Goal: Task Accomplishment & Management: Complete application form

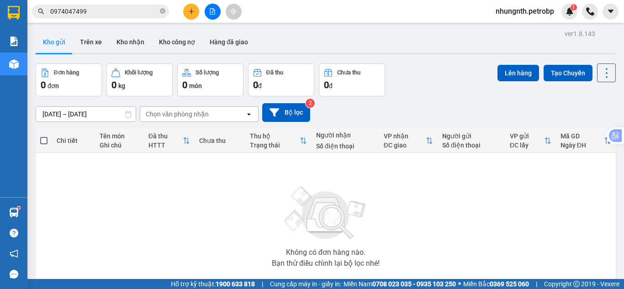
click at [106, 41] on button "Trên xe" at bounding box center [91, 42] width 37 height 22
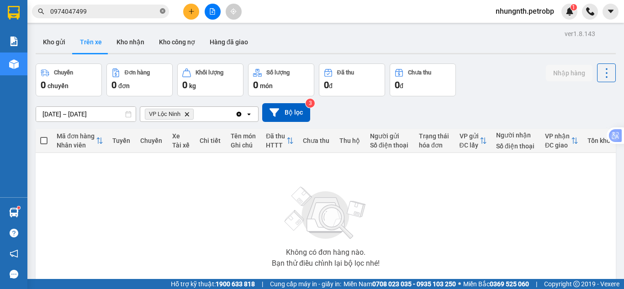
click at [163, 11] on icon "close-circle" at bounding box center [162, 10] width 5 height 5
click at [191, 12] on icon "plus" at bounding box center [191, 11] width 6 height 6
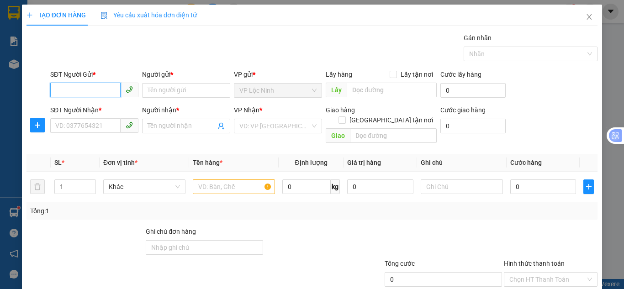
click at [88, 89] on input "SĐT Người Gửi *" at bounding box center [85, 90] width 70 height 15
type input "0784976789"
click at [87, 104] on div "0784976789 - [PERSON_NAME]" at bounding box center [100, 109] width 90 height 10
type input "[PERSON_NAME]"
type input "0949235484"
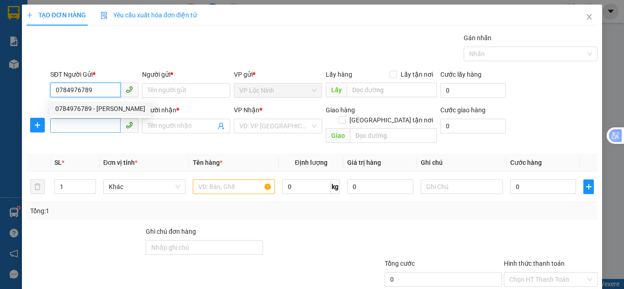
type input "ĐẠT"
type input "30.000"
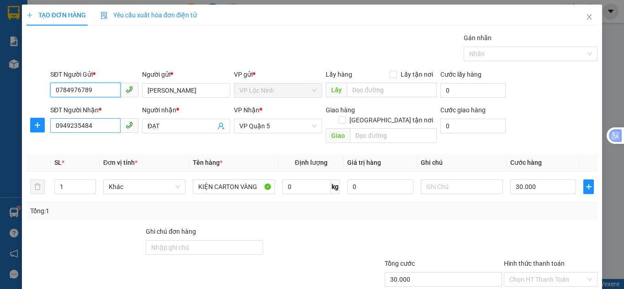
type input "0784976789"
drag, startPoint x: 103, startPoint y: 127, endPoint x: 42, endPoint y: 127, distance: 61.2
click at [42, 127] on div "SĐT Người Nhận * 0949235484 0949235484 Người nhận * ĐẠT VP Nhận * VP Quận 5 Gia…" at bounding box center [312, 126] width 573 height 42
type input "0784567979"
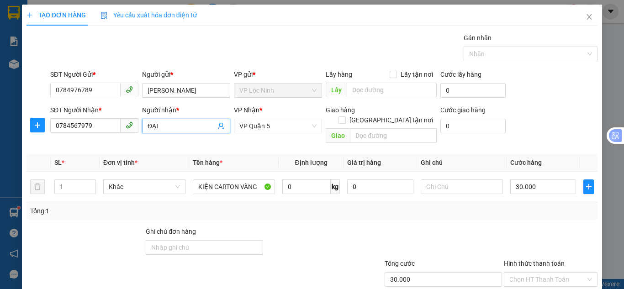
drag, startPoint x: 173, startPoint y: 130, endPoint x: 129, endPoint y: 126, distance: 44.1
click at [129, 126] on div "SĐT Người Nhận * 0784567979 Người nhận * ĐẠT ĐẠT VP Nhận * VP Quận 5 Giao hàng …" at bounding box center [323, 126] width 551 height 42
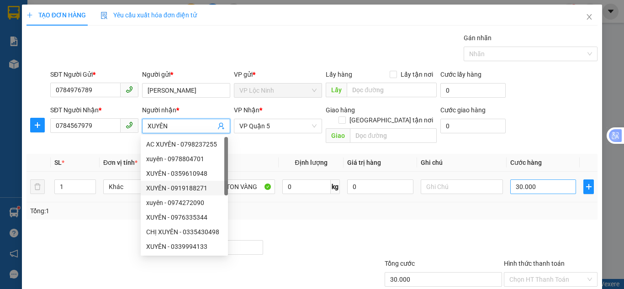
type input "XUYÊN"
click at [524, 181] on input "30.000" at bounding box center [543, 187] width 66 height 15
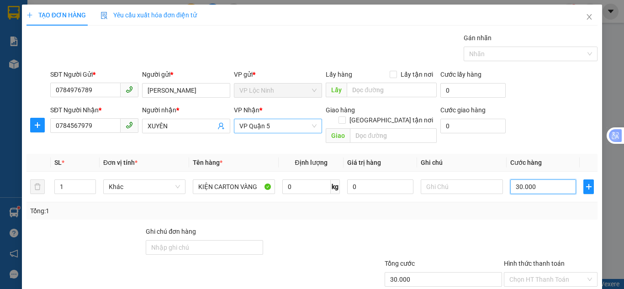
click at [273, 130] on span "VP Quận 5" at bounding box center [277, 126] width 77 height 14
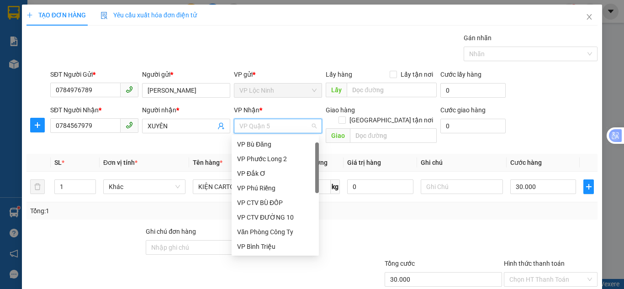
scroll to position [15, 0]
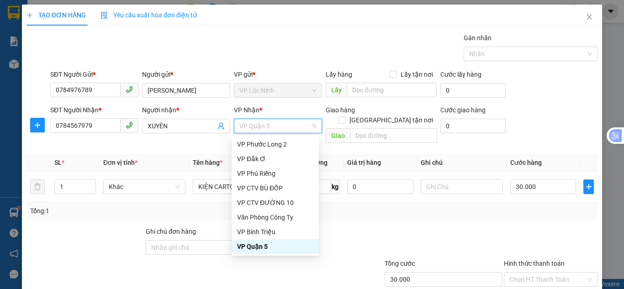
click at [260, 245] on div "VP Quận 5" at bounding box center [275, 247] width 76 height 10
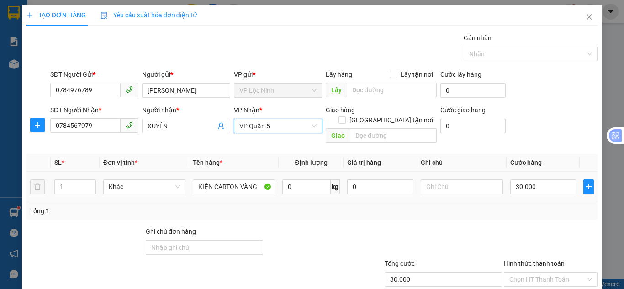
scroll to position [46, 0]
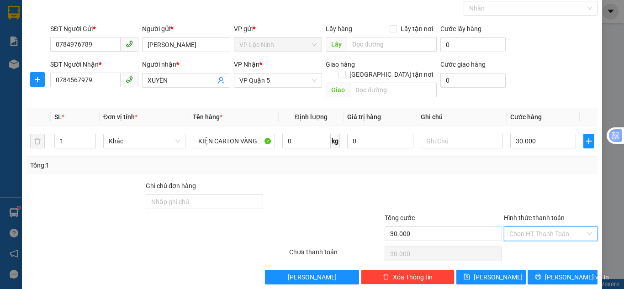
click at [513, 227] on input "Hình thức thanh toán" at bounding box center [547, 234] width 76 height 14
click at [520, 161] on div "Tại văn phòng" at bounding box center [545, 162] width 82 height 10
type input "0"
click at [550, 272] on span "[PERSON_NAME] và In" at bounding box center [577, 277] width 64 height 10
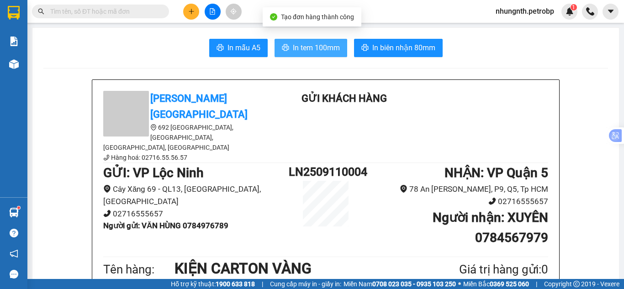
click at [311, 48] on span "In tem 100mm" at bounding box center [316, 47] width 47 height 11
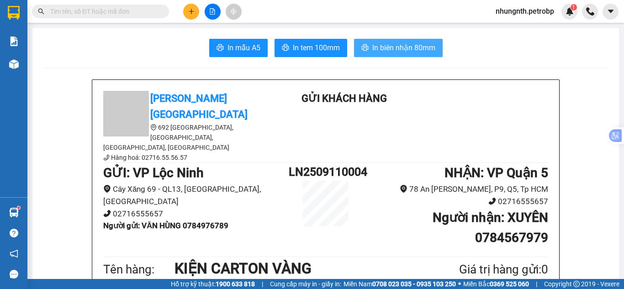
click at [372, 45] on span "In biên nhận 80mm" at bounding box center [403, 47] width 63 height 11
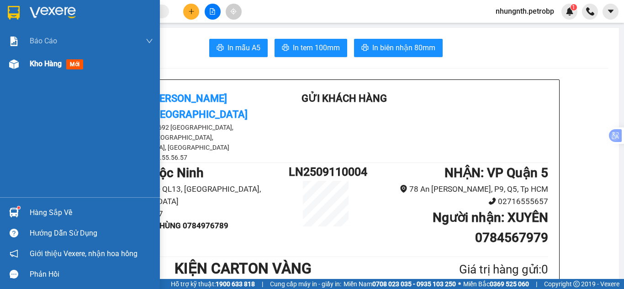
click at [28, 65] on div "Kho hàng mới" at bounding box center [80, 64] width 160 height 23
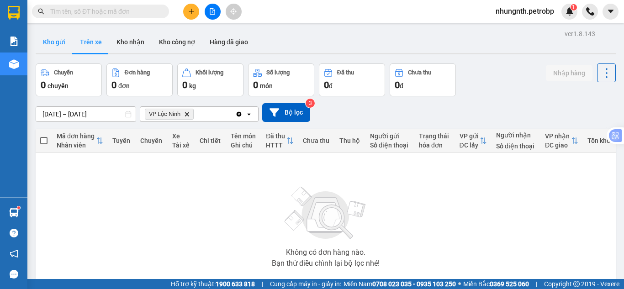
click at [56, 43] on button "Kho gửi" at bounding box center [54, 42] width 37 height 22
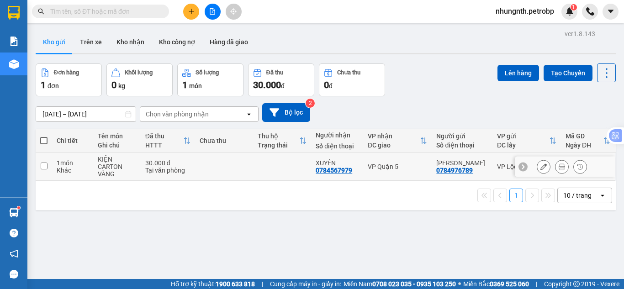
click at [45, 167] on input "checkbox" at bounding box center [44, 166] width 7 height 7
checkbox input "true"
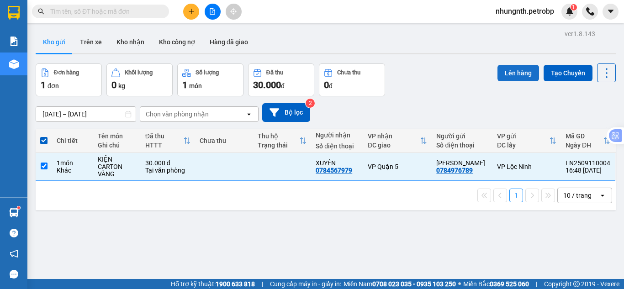
click at [503, 74] on button "Lên hàng" at bounding box center [519, 73] width 42 height 16
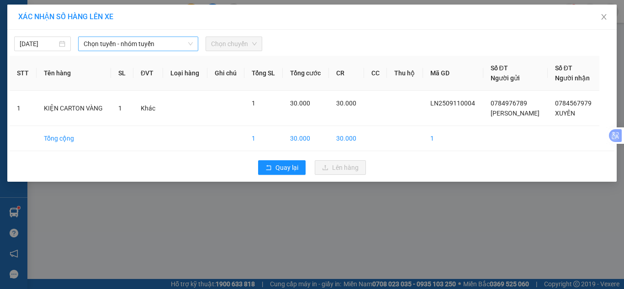
click at [122, 47] on span "Chọn tuyến - nhóm tuyến" at bounding box center [138, 44] width 109 height 14
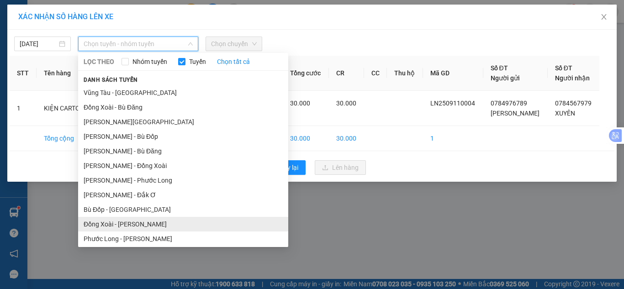
scroll to position [133, 0]
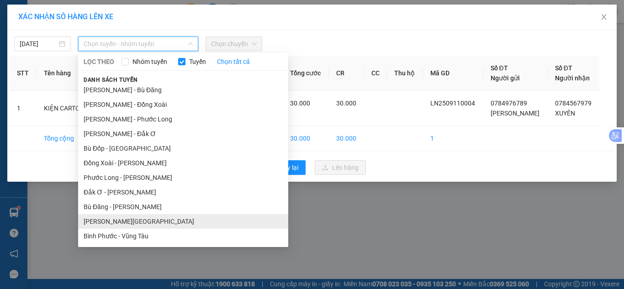
click at [100, 217] on li "[PERSON_NAME][GEOGRAPHIC_DATA]" at bounding box center [183, 221] width 210 height 15
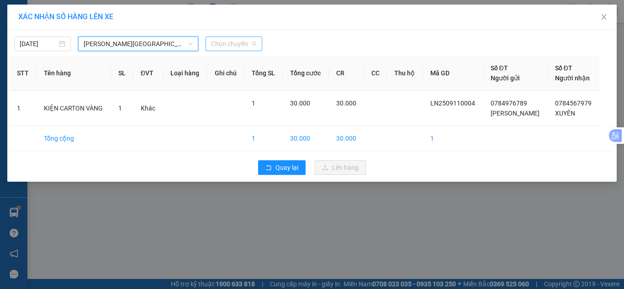
click at [240, 38] on span "Chọn chuyến" at bounding box center [234, 44] width 46 height 14
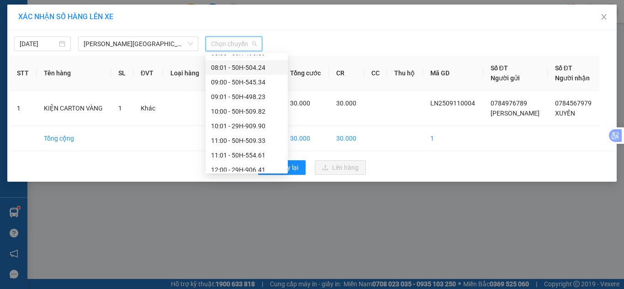
scroll to position [453, 0]
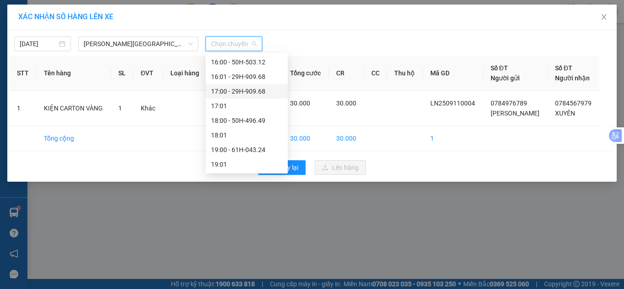
drag, startPoint x: 249, startPoint y: 90, endPoint x: 263, endPoint y: 109, distance: 23.1
click at [249, 90] on div "17:00 - 29H-909.68" at bounding box center [246, 91] width 71 height 10
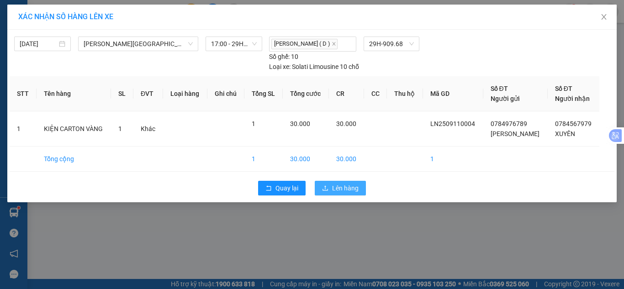
click at [341, 185] on span "Lên hàng" at bounding box center [345, 188] width 26 height 10
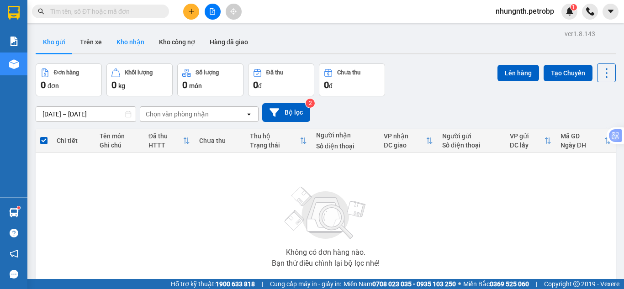
click at [116, 35] on button "Kho nhận" at bounding box center [130, 42] width 42 height 22
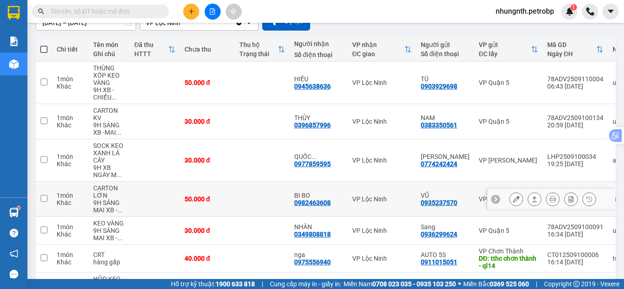
scroll to position [46, 0]
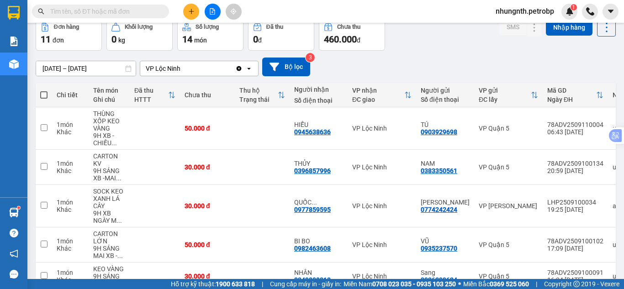
click at [133, 15] on input "text" at bounding box center [104, 11] width 108 height 10
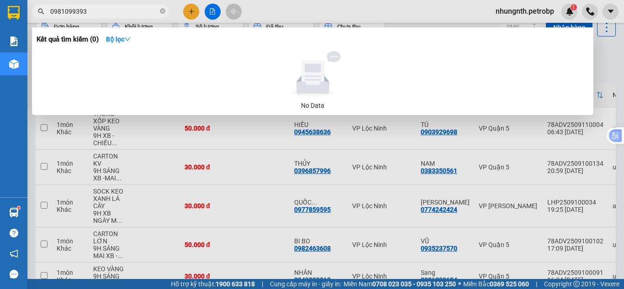
click at [78, 12] on input "0981099393" at bounding box center [104, 11] width 108 height 10
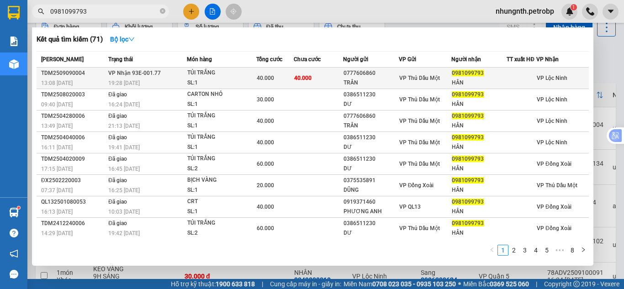
type input "0981099793"
click at [285, 83] on div "40.000" at bounding box center [275, 78] width 37 height 10
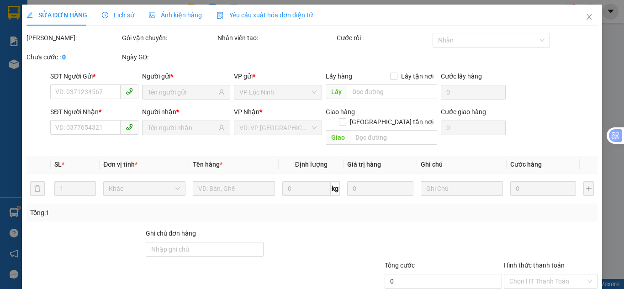
type input "0777606860"
type input "TRÂN"
type input "0981099793"
type input "HÂN"
type input "40.000"
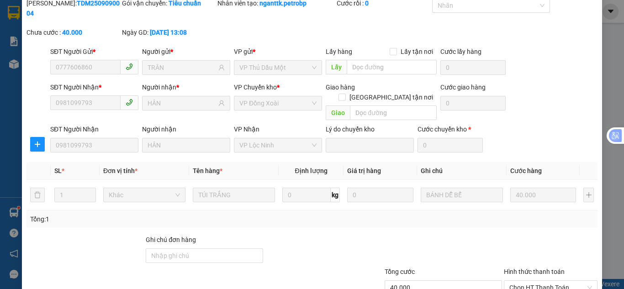
scroll to position [82, 0]
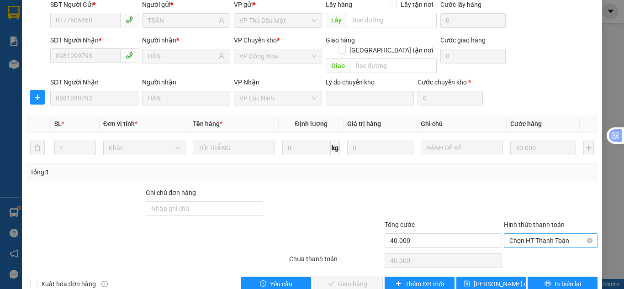
click at [518, 234] on span "Chọn HT Thanh Toán" at bounding box center [550, 241] width 83 height 14
click at [514, 240] on div "Tại văn phòng" at bounding box center [545, 239] width 82 height 10
type input "0"
click at [347, 279] on span "Giao hàng" at bounding box center [352, 284] width 29 height 10
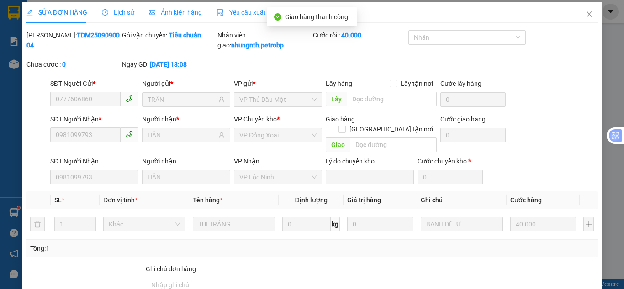
scroll to position [0, 0]
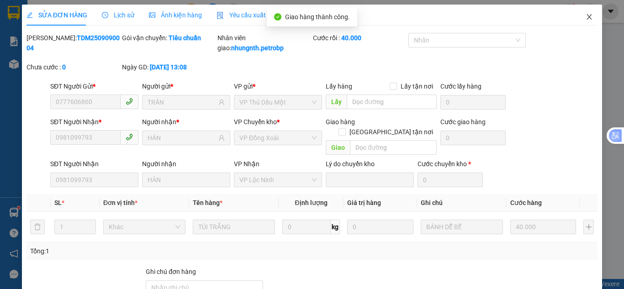
click at [586, 18] on icon "close" at bounding box center [589, 16] width 7 height 7
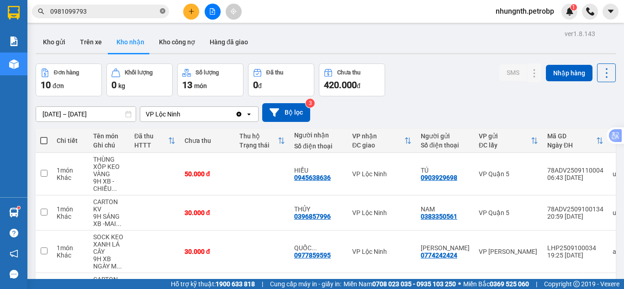
click at [162, 11] on icon "close-circle" at bounding box center [162, 10] width 5 height 5
click at [121, 11] on input "text" at bounding box center [104, 11] width 108 height 10
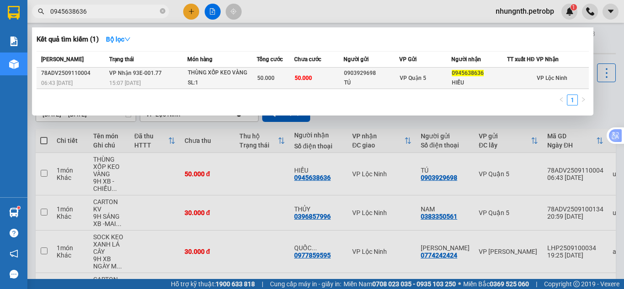
type input "0945638636"
click at [296, 77] on span "50.000" at bounding box center [303, 78] width 17 height 6
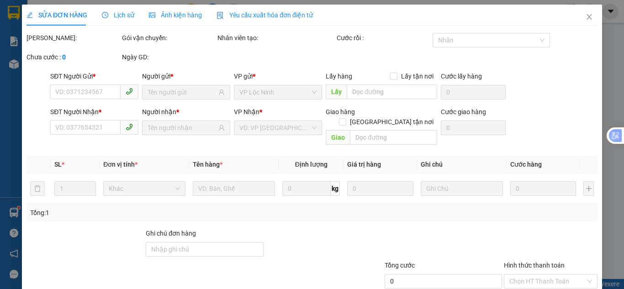
type input "0903929698"
type input "TÚ"
type input "0945638636"
type input "HIẾU"
type input "50.000"
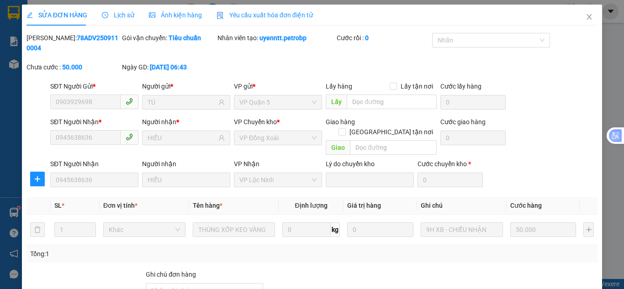
scroll to position [82, 0]
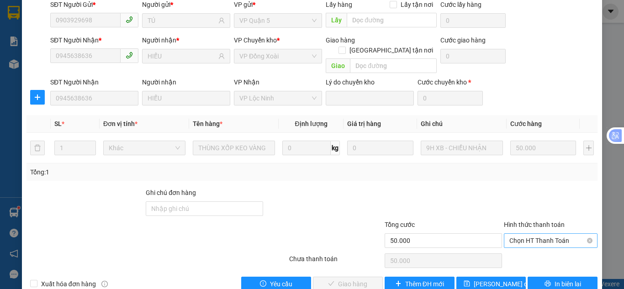
click at [540, 234] on span "Chọn HT Thanh Toán" at bounding box center [550, 241] width 83 height 14
drag, startPoint x: 528, startPoint y: 238, endPoint x: 485, endPoint y: 247, distance: 44.4
click at [528, 238] on div "Tại văn phòng" at bounding box center [545, 239] width 82 height 10
type input "0"
click at [355, 279] on span "Giao hàng" at bounding box center [352, 284] width 29 height 10
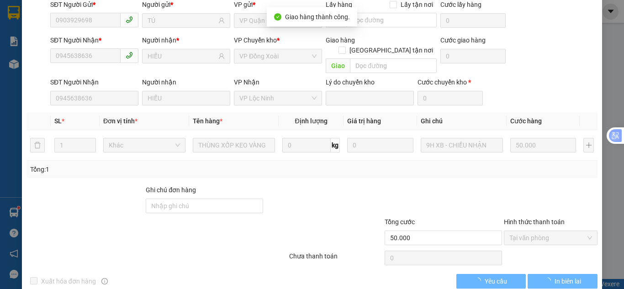
scroll to position [7, 0]
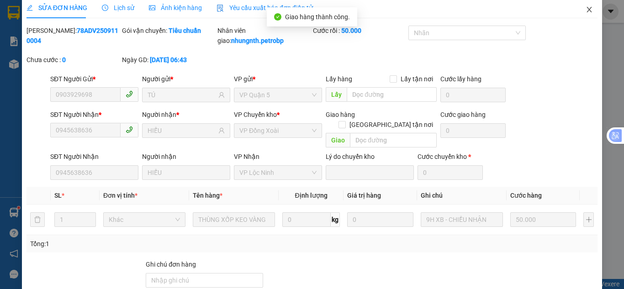
click at [580, 13] on span "Close" at bounding box center [590, 10] width 26 height 26
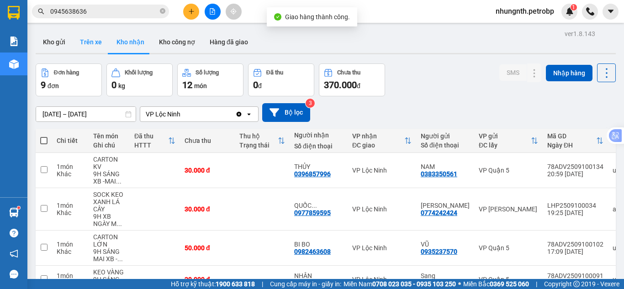
click at [84, 38] on button "Trên xe" at bounding box center [91, 42] width 37 height 22
type input "[DATE] – [DATE]"
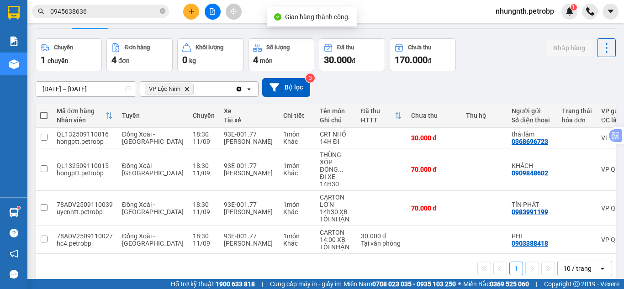
scroll to position [48, 0]
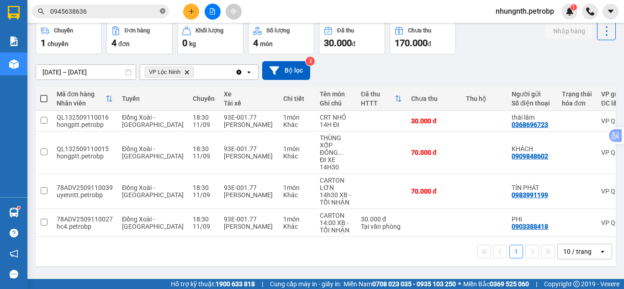
click at [163, 8] on span at bounding box center [162, 11] width 5 height 9
click at [107, 14] on input "text" at bounding box center [104, 11] width 108 height 10
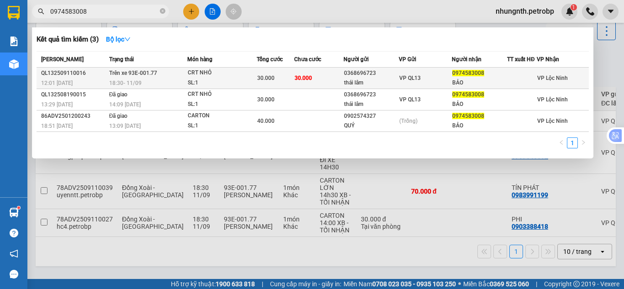
type input "0974583008"
click at [257, 78] on td "30.000" at bounding box center [275, 78] width 37 height 21
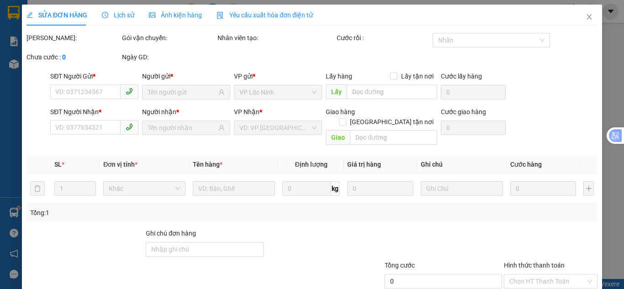
type input "0368696723"
type input "thái lâm"
type input "0974583008"
type input "BẢO"
type input "30.000"
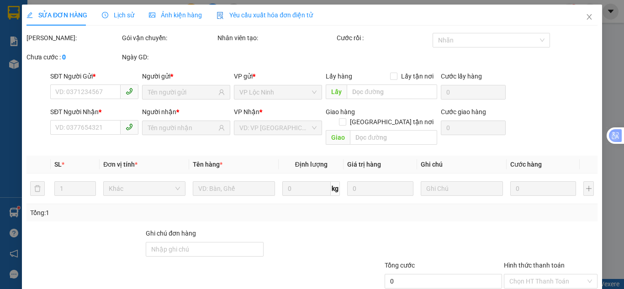
type input "30.000"
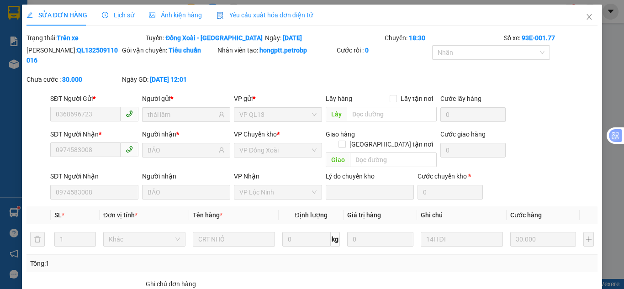
click at [111, 13] on span "Lịch sử" at bounding box center [118, 14] width 32 height 7
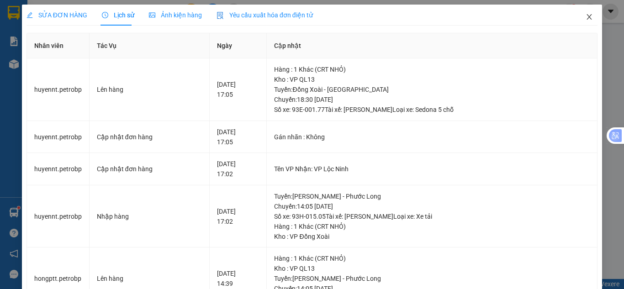
click at [586, 20] on icon "close" at bounding box center [589, 16] width 7 height 7
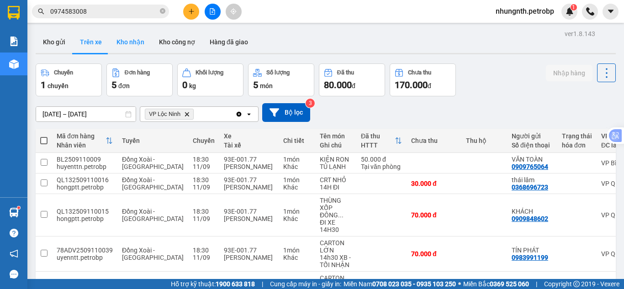
click at [123, 41] on button "Kho nhận" at bounding box center [130, 42] width 42 height 22
type input "[DATE] – [DATE]"
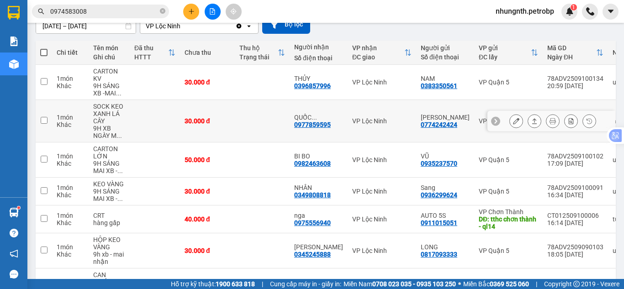
scroll to position [73, 0]
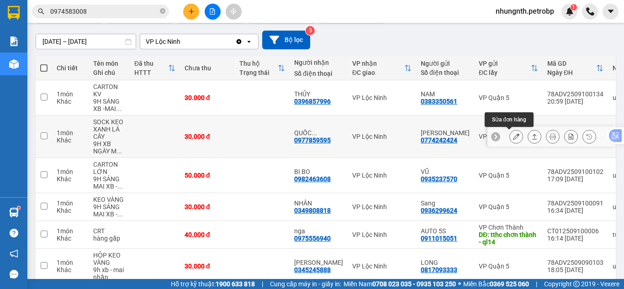
click at [513, 139] on icon at bounding box center [516, 136] width 6 height 6
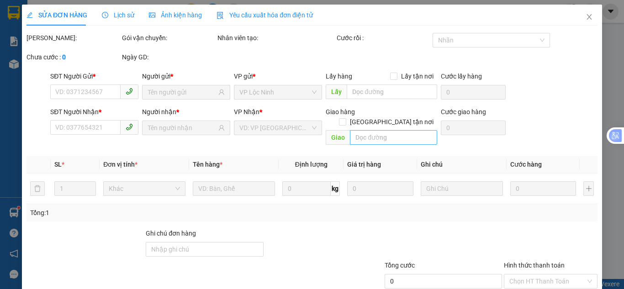
type input "0774242424"
type input "[PERSON_NAME]"
type input "0977859595"
type input "QUỐC VƯƠNG - [GEOGRAPHIC_DATA]"
type input "30.000"
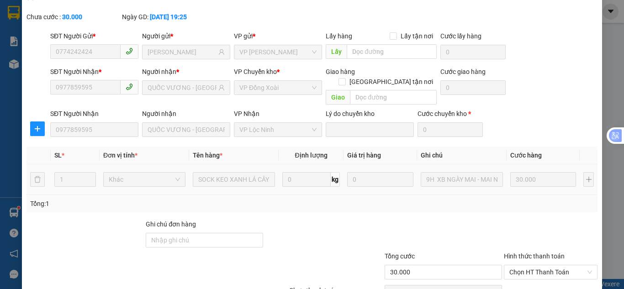
scroll to position [82, 0]
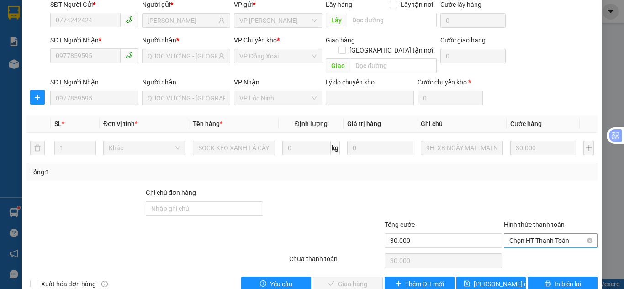
click at [512, 234] on span "Chọn HT Thanh Toán" at bounding box center [550, 241] width 83 height 14
click at [507, 241] on div "Tại văn phòng" at bounding box center [545, 239] width 82 height 10
type input "0"
click at [362, 279] on span "Giao hàng" at bounding box center [352, 284] width 29 height 10
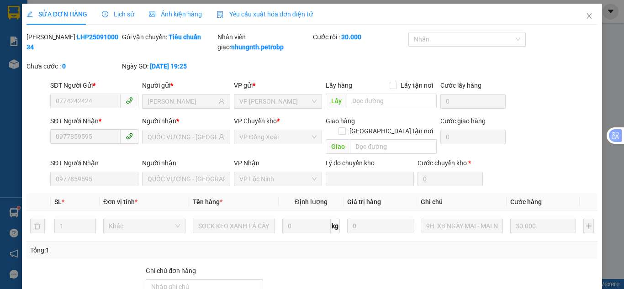
scroll to position [0, 0]
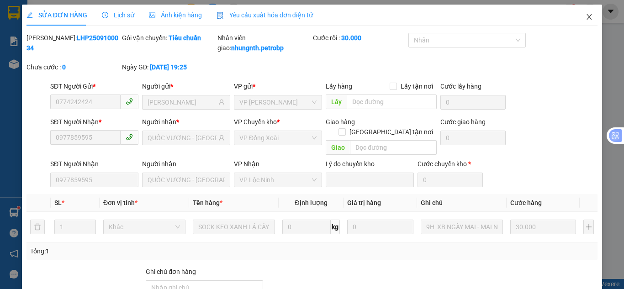
click at [586, 18] on icon "close" at bounding box center [589, 16] width 7 height 7
